Goal: Task Accomplishment & Management: Use online tool/utility

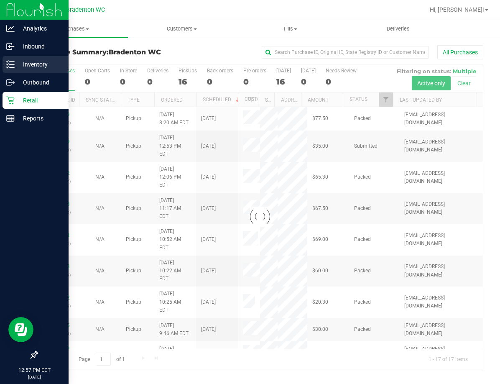
click at [15, 62] on p "Inventory" at bounding box center [40, 64] width 50 height 10
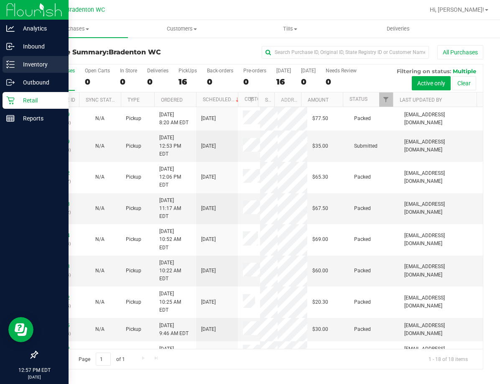
click at [10, 69] on div "Inventory" at bounding box center [36, 64] width 66 height 17
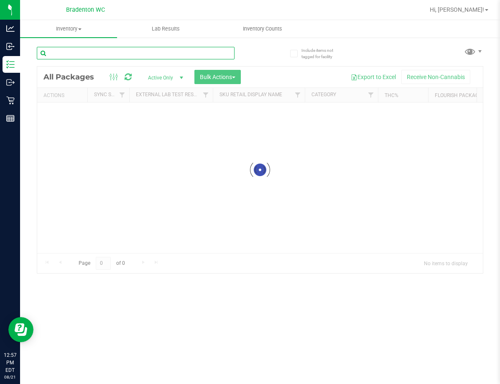
click at [77, 57] on input "text" at bounding box center [136, 53] width 198 height 13
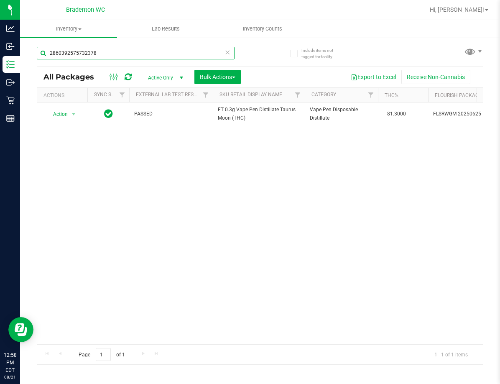
type input "2860392575732378"
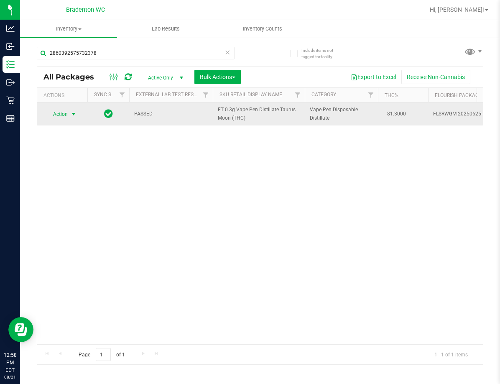
click at [56, 115] on span "Action" at bounding box center [57, 114] width 23 height 12
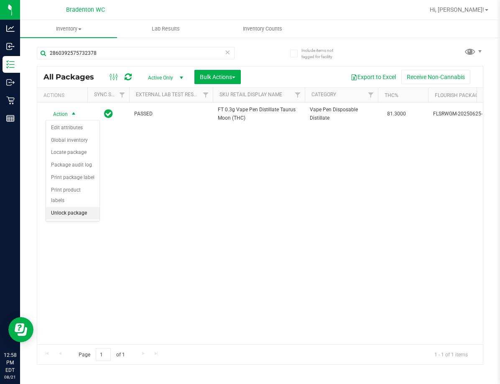
click at [77, 207] on li "Unlock package" at bounding box center [73, 213] width 54 height 13
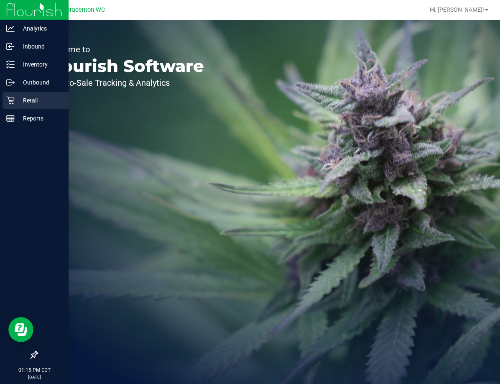
click at [18, 102] on p "Retail" at bounding box center [40, 100] width 50 height 10
